Goal: Task Accomplishment & Management: Manage account settings

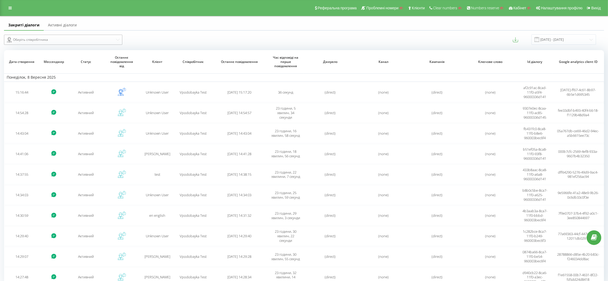
click at [69, 36] on div "Оберіть співробітника" at bounding box center [60, 40] width 109 height 8
click at [53, 53] on div "Vpodobayka Test" at bounding box center [63, 49] width 118 height 7
click at [64, 25] on link "Активні діалоги" at bounding box center [62, 25] width 37 height 11
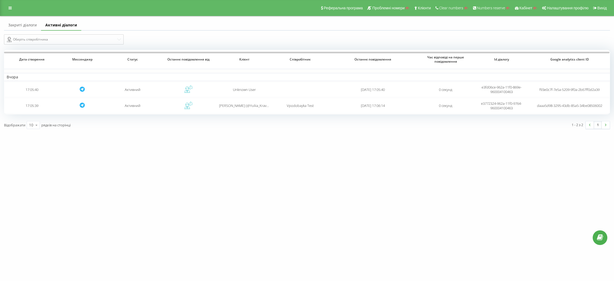
click at [17, 26] on link "Закриті діалоги" at bounding box center [22, 25] width 37 height 11
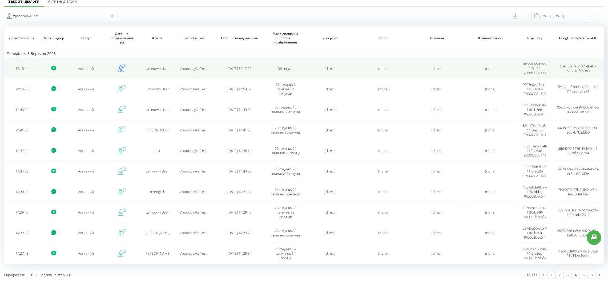
scroll to position [25, 0]
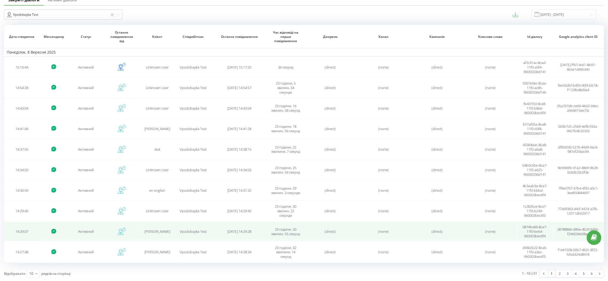
click at [82, 231] on td "Активний" at bounding box center [86, 231] width 36 height 19
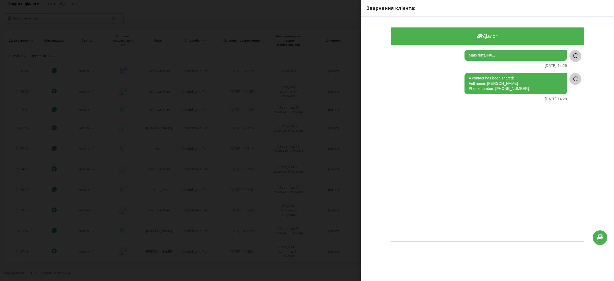
click at [271, 41] on div "Звернення клієнта: Діалог Маю питання... 08.09.2025 14:29 C A contact has been …" at bounding box center [307, 140] width 614 height 281
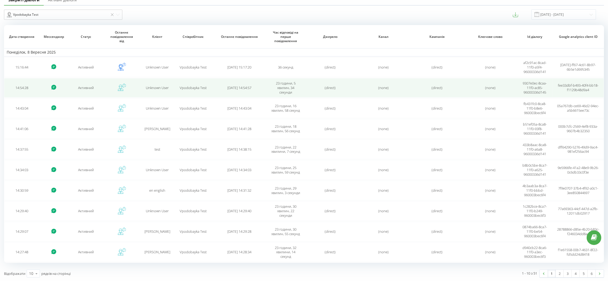
click at [85, 87] on td "Активний" at bounding box center [86, 87] width 36 height 19
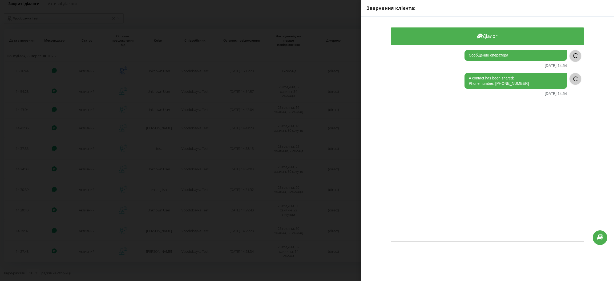
click at [338, 33] on div "Звернення клієнта: Діалог Сообщение оператора 08.09.2025 14:54 C A contact has …" at bounding box center [307, 140] width 614 height 281
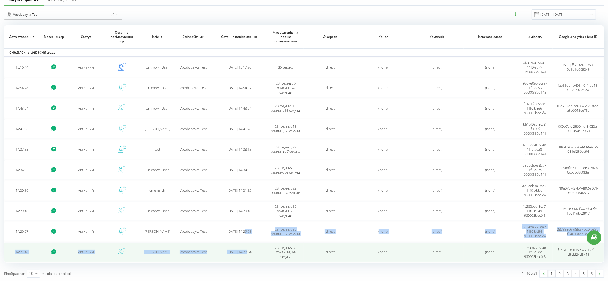
drag, startPoint x: 243, startPoint y: 241, endPoint x: 244, endPoint y: 245, distance: 4.7
click at [244, 246] on tbody "Понеділок, 8 Вересня 2025 15:16:44 Активний Unknown User Vpodobayka Test 2025-0…" at bounding box center [304, 155] width 600 height 214
click at [243, 251] on span "2025-09-08 14:28:34" at bounding box center [239, 252] width 24 height 5
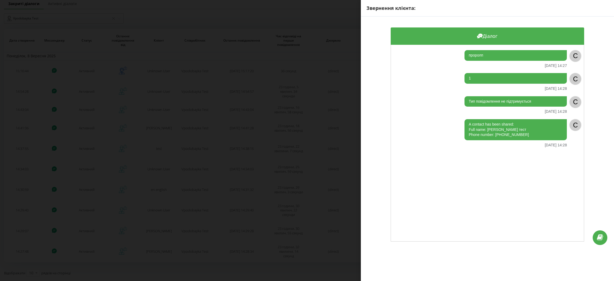
click at [348, 68] on div "Звернення клієнта: Діалог проролп 08.09.2025 14:27 C 1 08.09.2025 14:28 C Тип п…" at bounding box center [307, 140] width 614 height 281
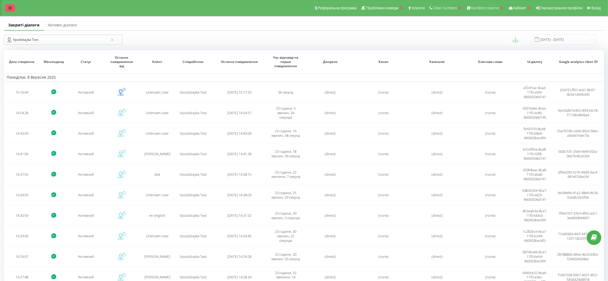
click at [14, 6] on link at bounding box center [10, 7] width 10 height 7
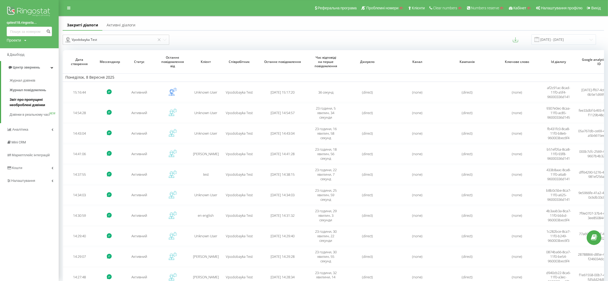
click at [27, 104] on span "Звіт про пропущені необроблені дзвінки" at bounding box center [33, 102] width 46 height 11
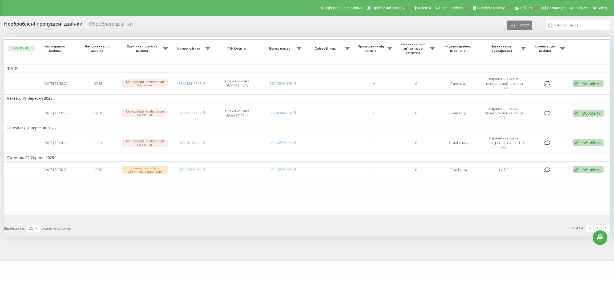
click at [101, 22] on div "Оброблені дзвінки" at bounding box center [111, 25] width 44 height 8
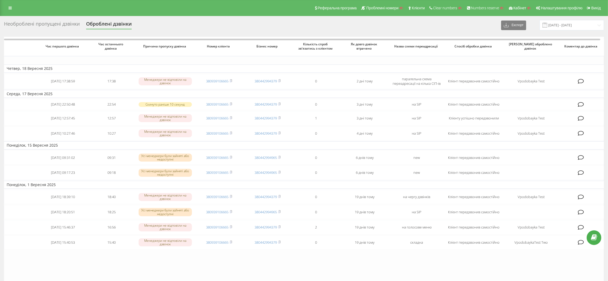
click at [54, 24] on div "Необроблені пропущені дзвінки" at bounding box center [42, 25] width 76 height 8
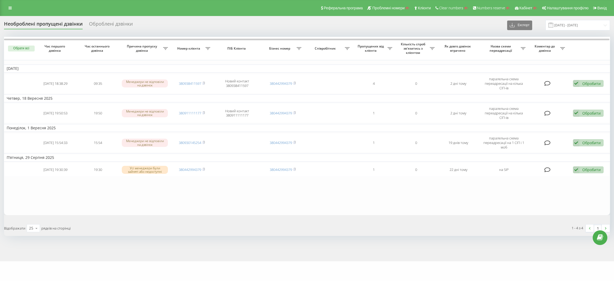
click at [115, 25] on div "Оброблені дзвінки" at bounding box center [111, 25] width 44 height 8
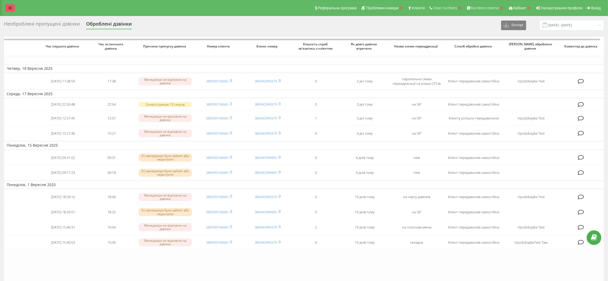
click at [12, 9] on link at bounding box center [10, 7] width 10 height 7
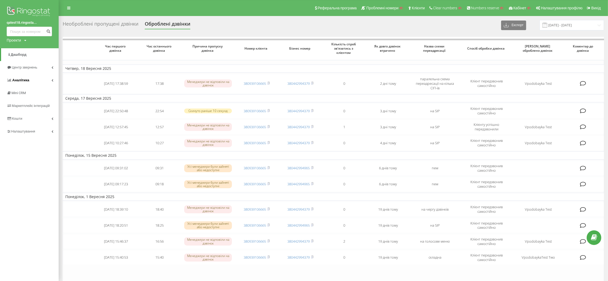
click at [20, 79] on span "Аналiтика" at bounding box center [20, 80] width 17 height 4
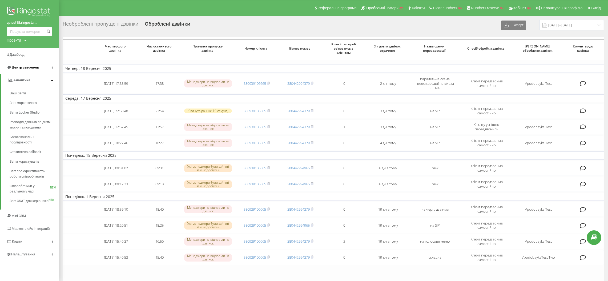
click at [21, 67] on span "Центр звернень" at bounding box center [25, 67] width 27 height 4
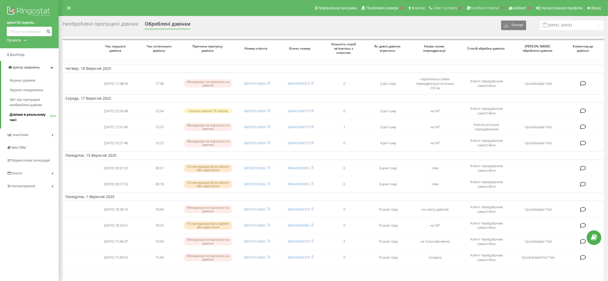
click at [24, 118] on span "Дзвінки в реальному часі" at bounding box center [30, 117] width 41 height 11
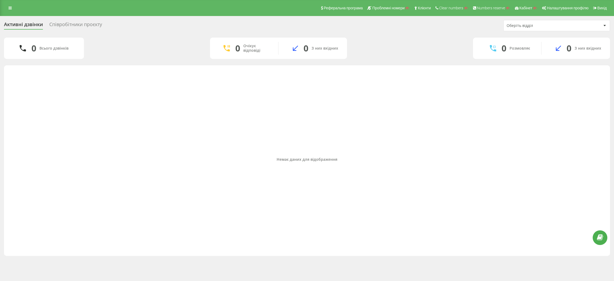
click at [75, 25] on div "Співробітники проєкту" at bounding box center [75, 26] width 53 height 8
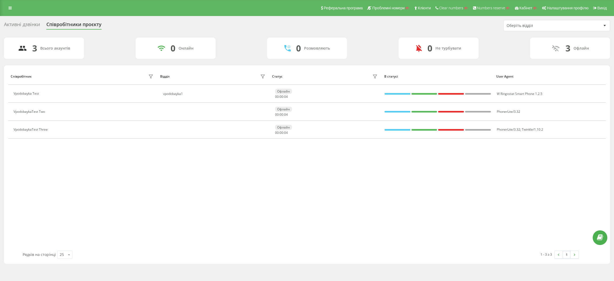
click at [26, 21] on div "Активні дзвінки Співробітники проєкту Оберіть відділ" at bounding box center [307, 25] width 606 height 11
click at [11, 5] on link at bounding box center [10, 7] width 10 height 7
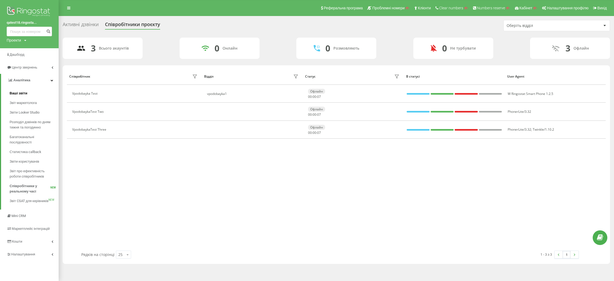
click at [25, 94] on span "Ваші звіти" at bounding box center [19, 93] width 18 height 5
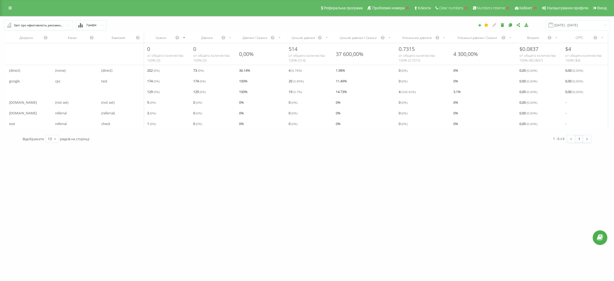
click at [8, 13] on div "Реферальна програма Проблемні номери Клієнти Clear numbers Numbers reserve Кабі…" at bounding box center [307, 8] width 614 height 16
click at [10, 4] on div "Реферальна програма Проблемні номери Клієнти Clear numbers Numbers reserve Кабі…" at bounding box center [307, 8] width 614 height 16
click at [11, 10] on link at bounding box center [10, 7] width 10 height 7
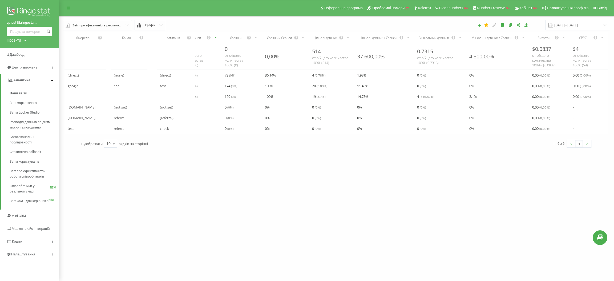
click at [359, 168] on div "qatest18.ringosta... Проекти Пошук Дашборд Центр звернень Аналiтика Ваші звіти …" at bounding box center [307, 140] width 614 height 281
click at [113, 25] on div "Звіт про ефективність рекламних кампаній" at bounding box center [98, 25] width 50 height 6
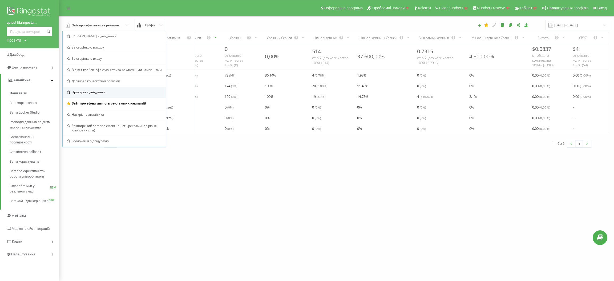
click at [93, 95] on div "Пристрої відвідувачів" at bounding box center [114, 92] width 103 height 11
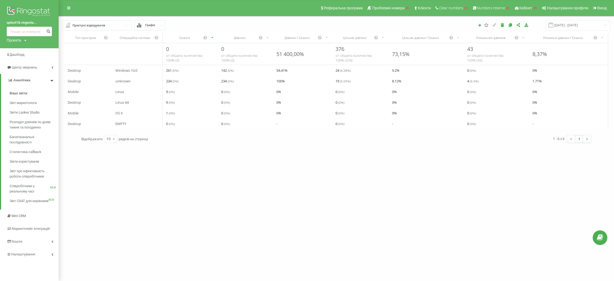
click at [94, 23] on div "Пристрої відвідувачів" at bounding box center [89, 25] width 33 height 6
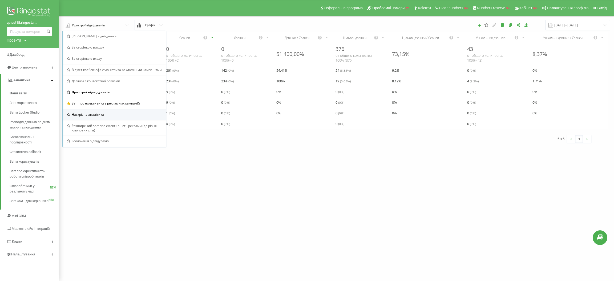
click at [96, 111] on div "Наскрізна аналітика" at bounding box center [114, 114] width 103 height 11
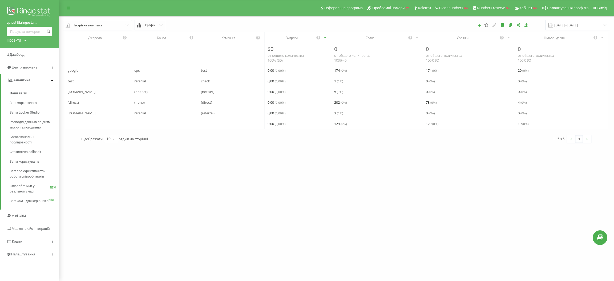
click at [85, 23] on div "Наскрізна аналітика" at bounding box center [88, 25] width 30 height 6
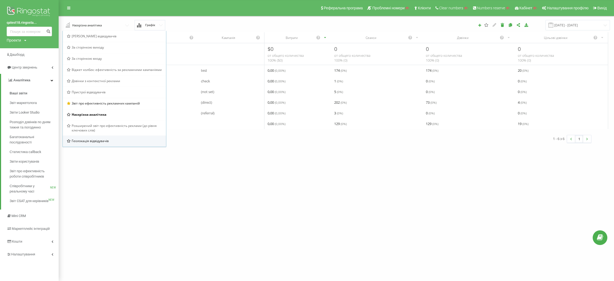
click at [91, 138] on div "Геолокація відвідувачів" at bounding box center [114, 140] width 103 height 11
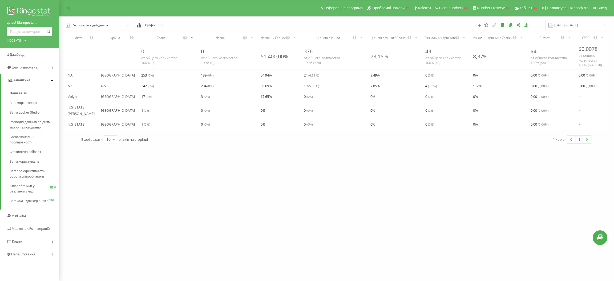
click at [75, 25] on div "Геолокація відвідувачів" at bounding box center [91, 25] width 36 height 6
click at [18, 216] on span "Mini CRM" at bounding box center [18, 216] width 15 height 4
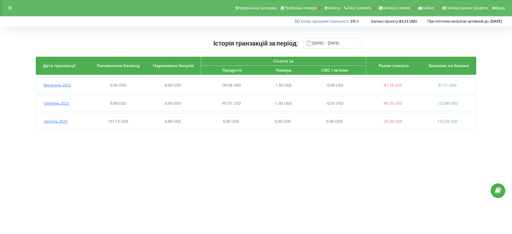
click at [5, 10] on div "Реферальна програма Проблемні номери Клієнти Clear numbers Numbers reserve Кабі…" at bounding box center [256, 8] width 512 height 16
click at [8, 8] on div at bounding box center [10, 7] width 10 height 7
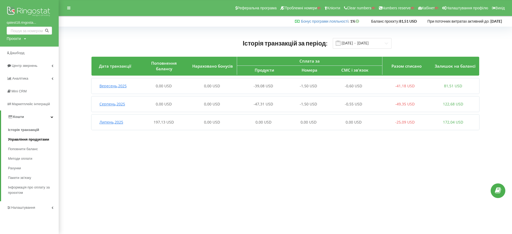
click at [35, 138] on span "Управління продуктами" at bounding box center [28, 139] width 41 height 5
click at [38, 140] on span "Управління продуктами" at bounding box center [28, 139] width 41 height 5
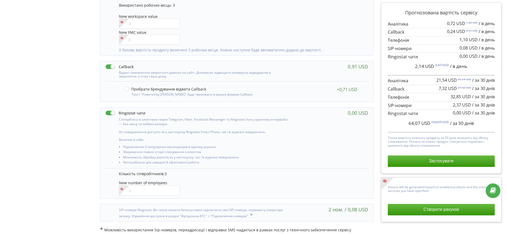
scroll to position [312, 0]
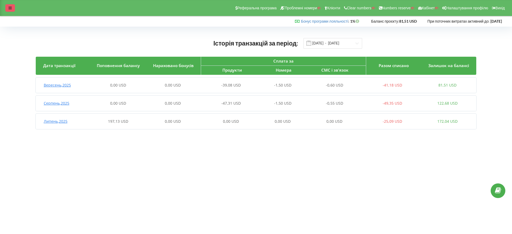
click at [9, 8] on icon at bounding box center [10, 8] width 3 height 4
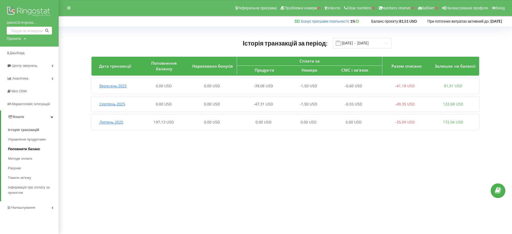
click at [25, 148] on span "Поповнити баланс" at bounding box center [24, 149] width 32 height 5
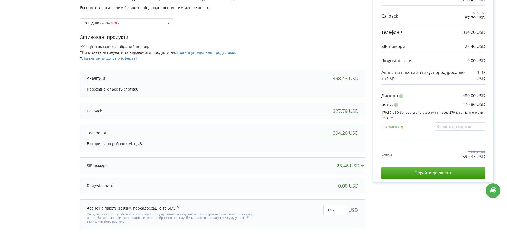
scroll to position [93, 0]
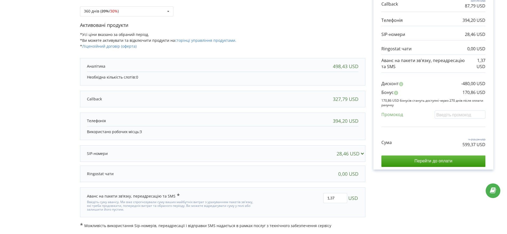
click at [361, 155] on icon at bounding box center [362, 153] width 6 height 5
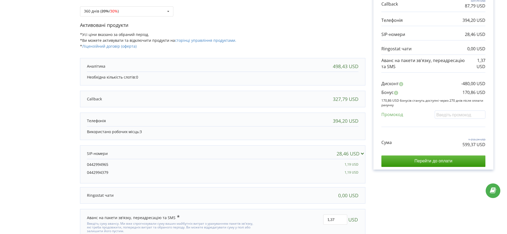
click at [361, 155] on icon at bounding box center [362, 153] width 6 height 5
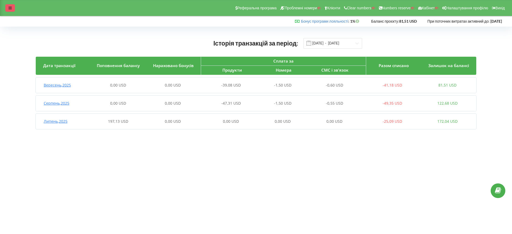
click at [7, 10] on div at bounding box center [10, 7] width 10 height 7
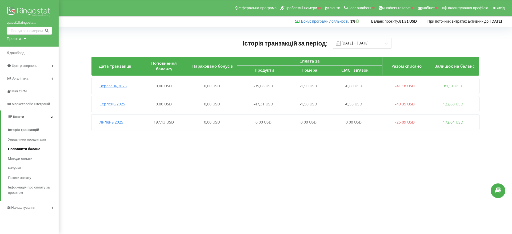
click at [29, 147] on span "Поповнити баланс" at bounding box center [24, 149] width 32 height 5
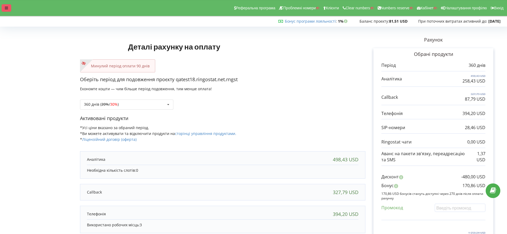
click at [5, 8] on icon at bounding box center [6, 8] width 3 height 4
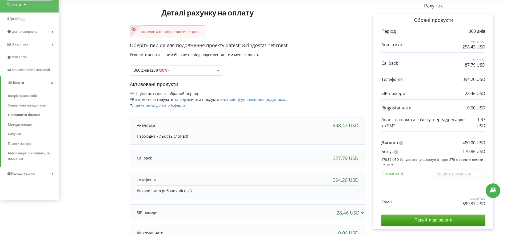
scroll to position [99, 0]
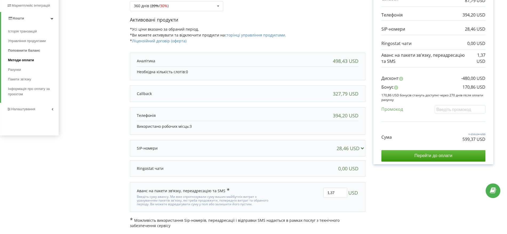
click at [33, 59] on span "Методи оплати" at bounding box center [21, 60] width 26 height 5
click at [27, 61] on span "Методи оплати" at bounding box center [21, 60] width 26 height 5
click at [11, 71] on span "Рахунки" at bounding box center [15, 69] width 14 height 5
click at [21, 69] on span "Пакети зв'язку" at bounding box center [20, 69] width 25 height 5
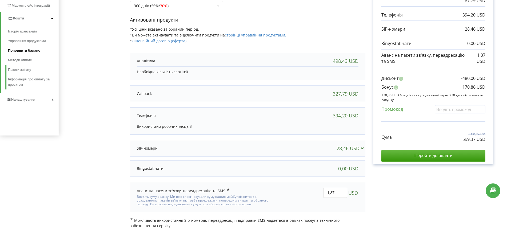
click at [24, 48] on span "Поповнити баланс" at bounding box center [24, 50] width 32 height 5
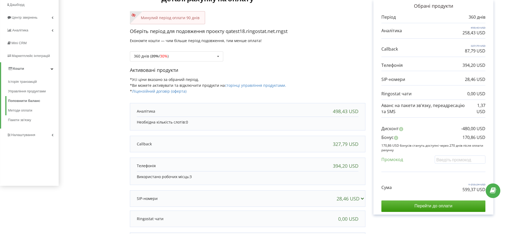
scroll to position [0, 0]
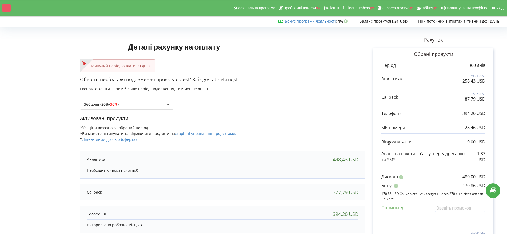
click at [9, 7] on div at bounding box center [7, 7] width 10 height 7
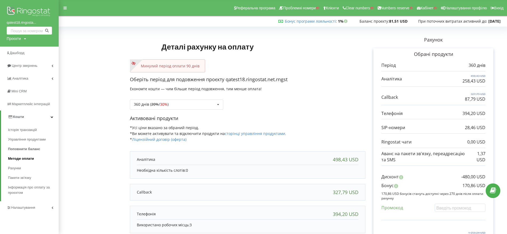
click at [18, 159] on span "Методи оплати" at bounding box center [21, 158] width 26 height 5
click at [16, 168] on span "Рахунки" at bounding box center [15, 168] width 14 height 5
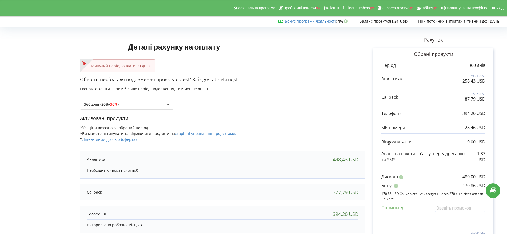
click at [1, 11] on div "Реферальна програма Проблемні номери Клієнти Clear numbers Numbers reserve Кабі…" at bounding box center [253, 8] width 514 height 16
click at [11, 10] on div at bounding box center [7, 7] width 10 height 7
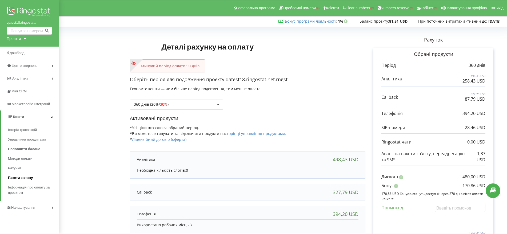
click at [18, 179] on span "Пакети зв'язку" at bounding box center [20, 177] width 25 height 5
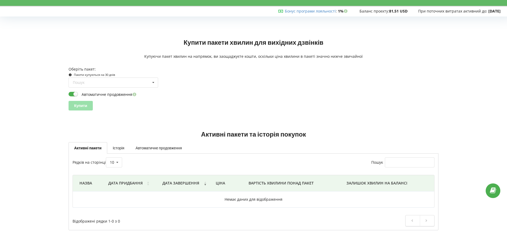
scroll to position [16, 0]
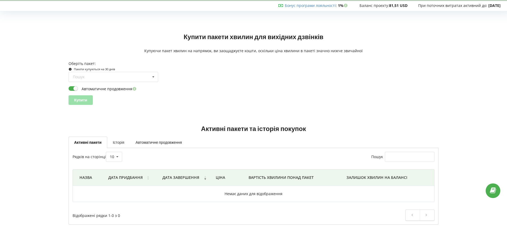
click at [125, 143] on link "Історія" at bounding box center [118, 142] width 23 height 11
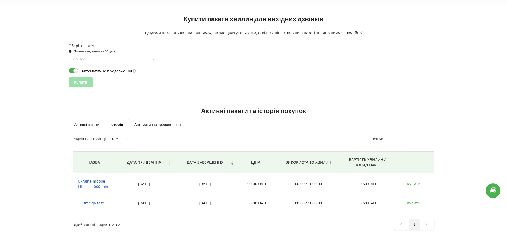
scroll to position [43, 0]
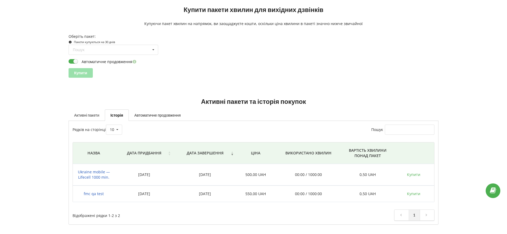
click at [87, 114] on link "Активні пакети" at bounding box center [87, 115] width 36 height 11
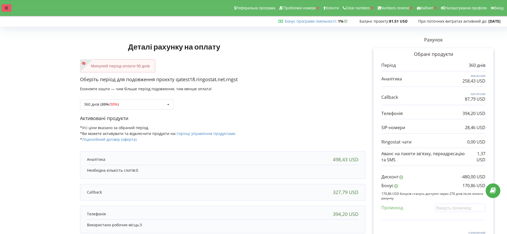
click at [5, 11] on div at bounding box center [7, 7] width 10 height 7
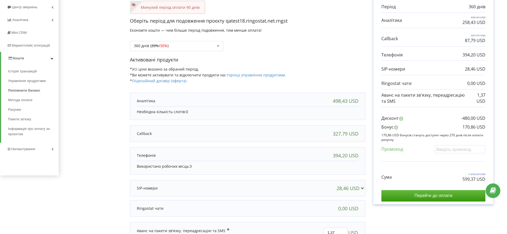
scroll to position [67, 0]
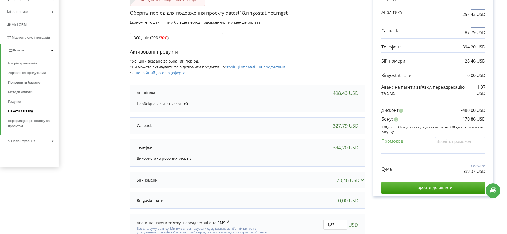
click at [16, 113] on span "Пакети зв'язку" at bounding box center [20, 111] width 25 height 5
click at [16, 123] on span "Інформація про оплату за проєктом" at bounding box center [32, 123] width 48 height 11
click at [24, 111] on span "Пакети зв'язку" at bounding box center [20, 111] width 25 height 5
click at [26, 123] on span "Інформація про оплату за проєктом" at bounding box center [32, 123] width 48 height 11
click at [19, 103] on span "Рахунки" at bounding box center [15, 101] width 14 height 5
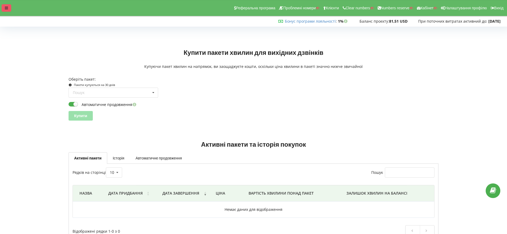
click at [10, 7] on div at bounding box center [7, 7] width 10 height 7
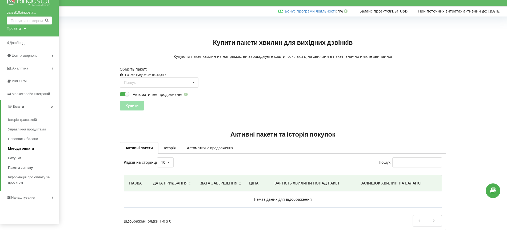
scroll to position [16, 0]
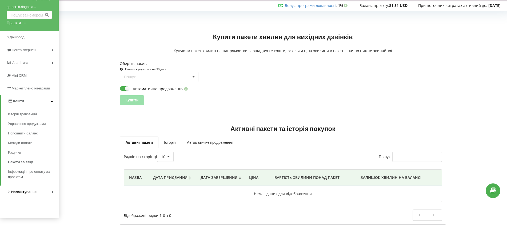
click at [15, 192] on span "Налаштування" at bounding box center [23, 192] width 25 height 4
click at [28, 152] on span "Наскрізна аналітика" at bounding box center [31, 150] width 34 height 5
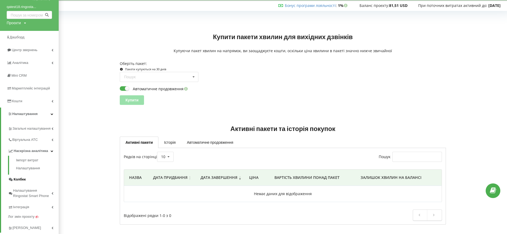
click at [26, 179] on span "Колбек" at bounding box center [20, 179] width 12 height 5
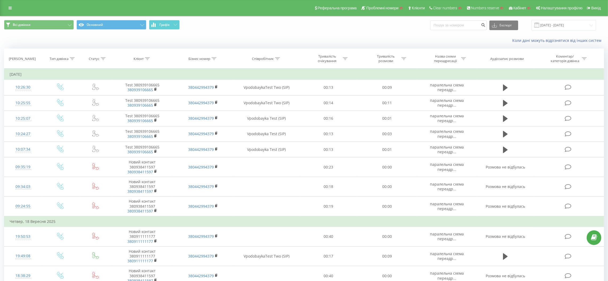
scroll to position [247, 0]
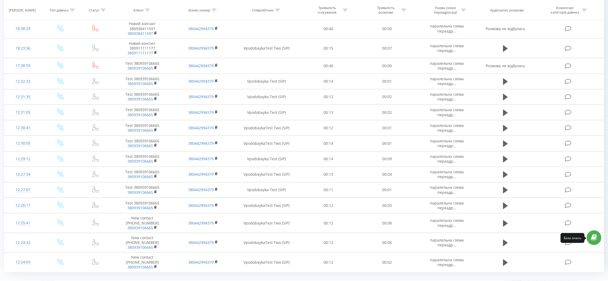
click at [594, 238] on icon at bounding box center [594, 237] width 6 height 5
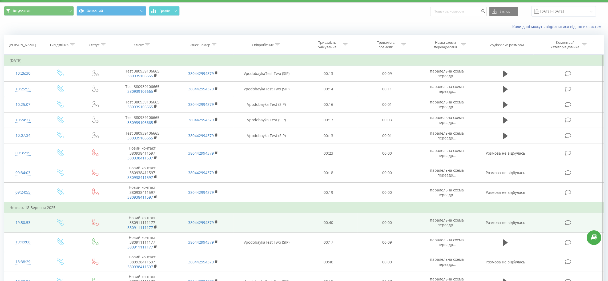
scroll to position [0, 0]
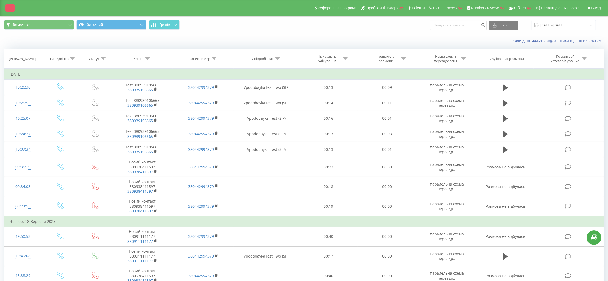
click at [14, 6] on link at bounding box center [10, 7] width 10 height 7
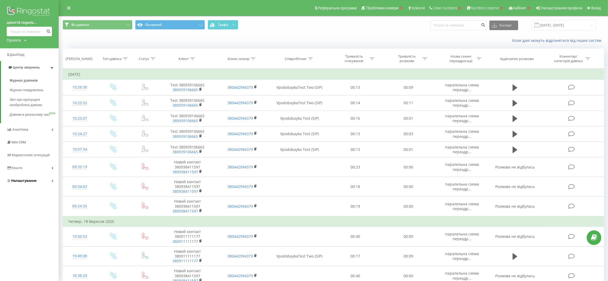
click at [10, 182] on icon at bounding box center [8, 180] width 3 height 3
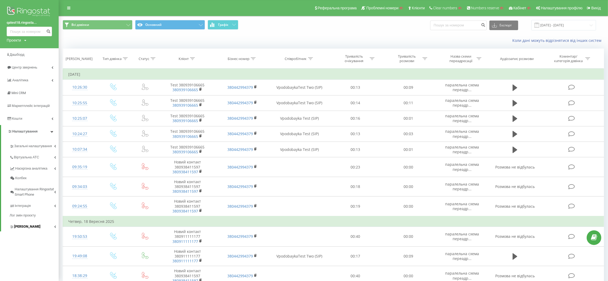
click at [24, 228] on span "[PERSON_NAME]" at bounding box center [27, 226] width 26 height 5
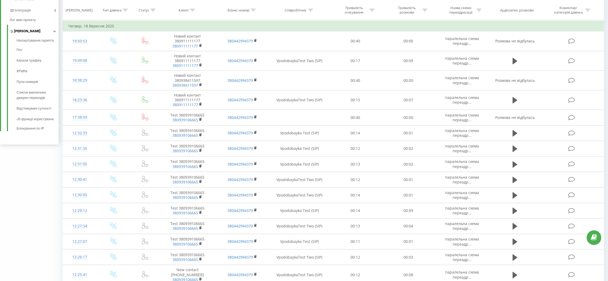
scroll to position [200, 0]
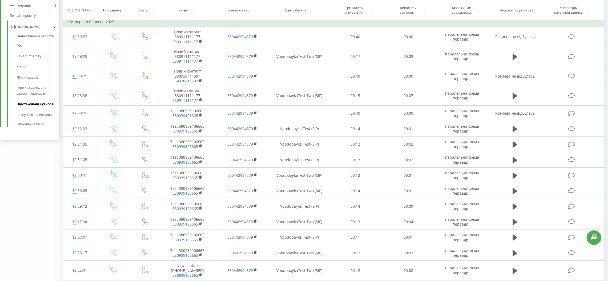
click at [22, 104] on span "Відстежувані сутності" at bounding box center [36, 104] width 38 height 5
